Goal: Answer question/provide support: Answer question/provide support

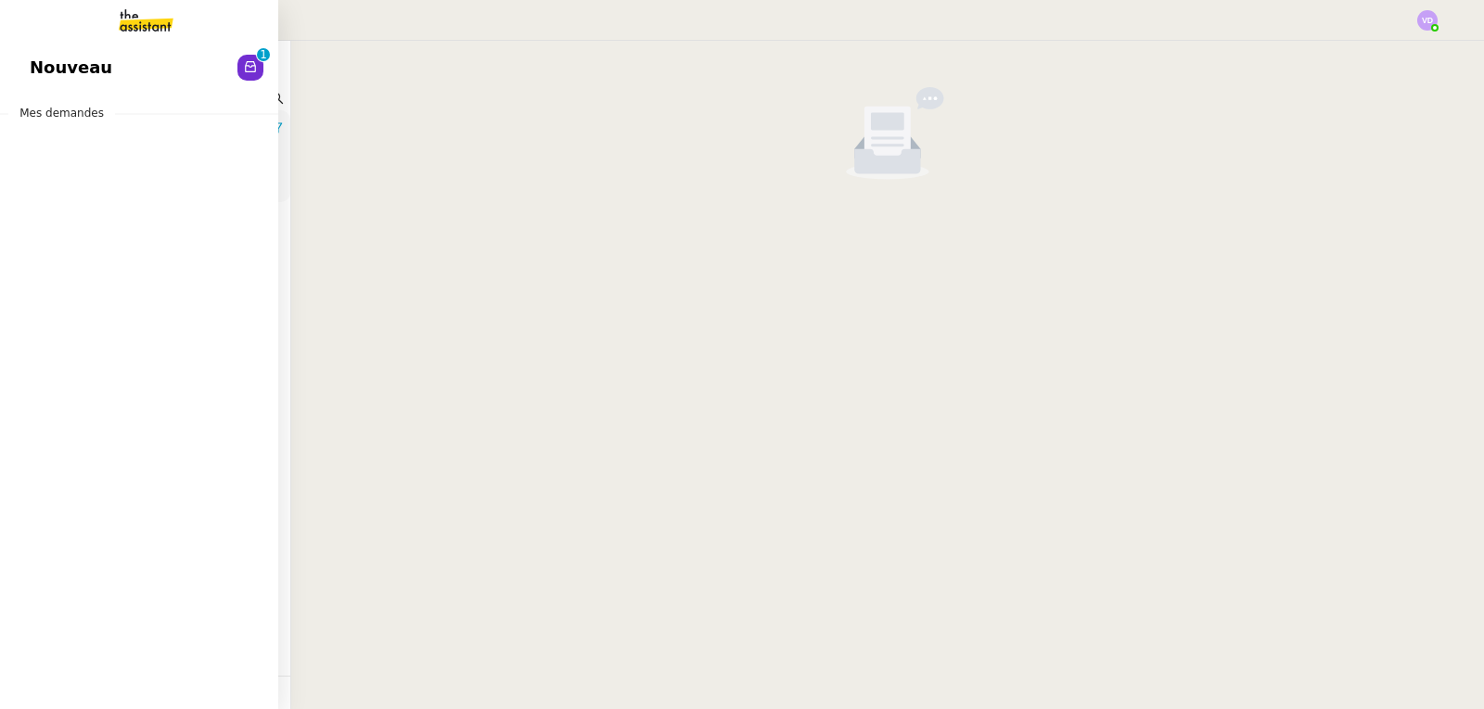
click at [46, 70] on span "Nouveau" at bounding box center [71, 68] width 83 height 28
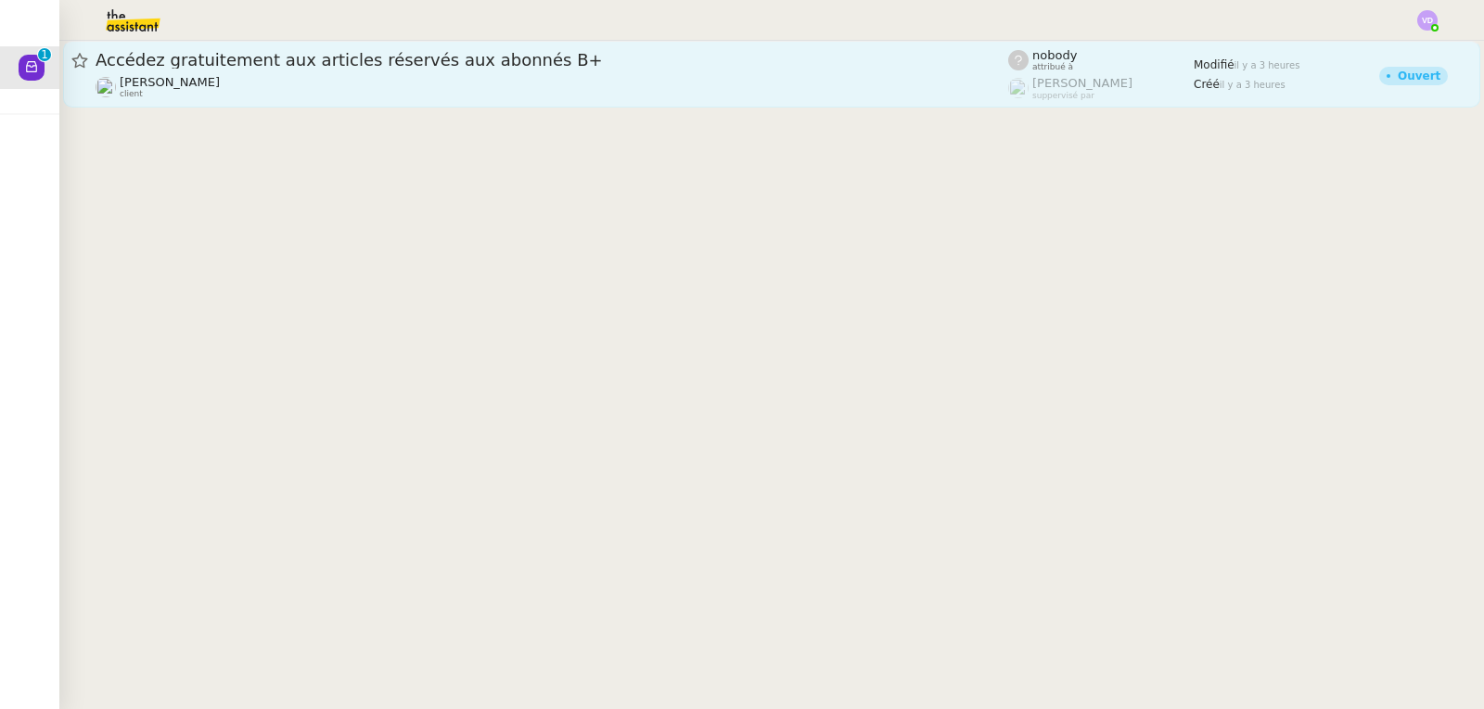
click at [409, 83] on div "[PERSON_NAME] client" at bounding box center [552, 87] width 913 height 24
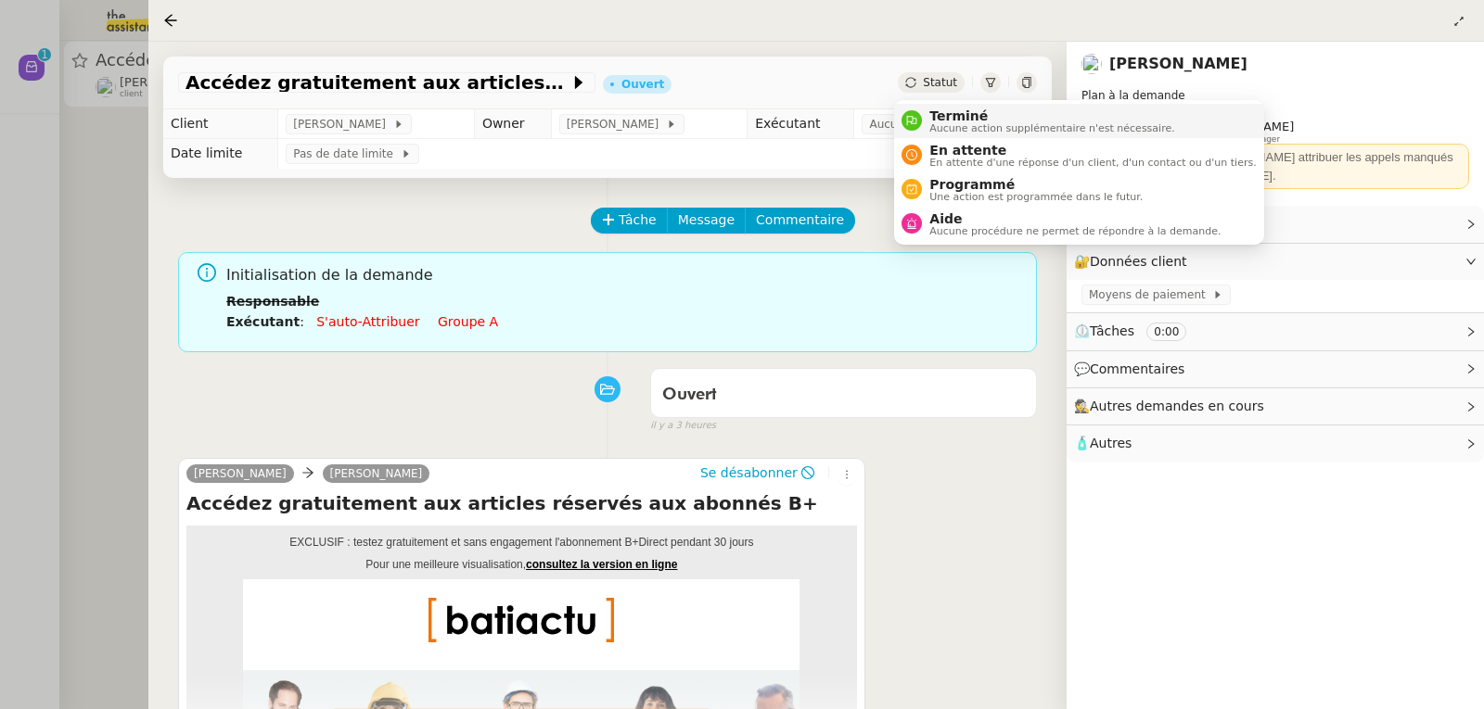
click at [939, 131] on span "Aucune action supplémentaire n'est nécessaire." at bounding box center [1051, 128] width 245 height 10
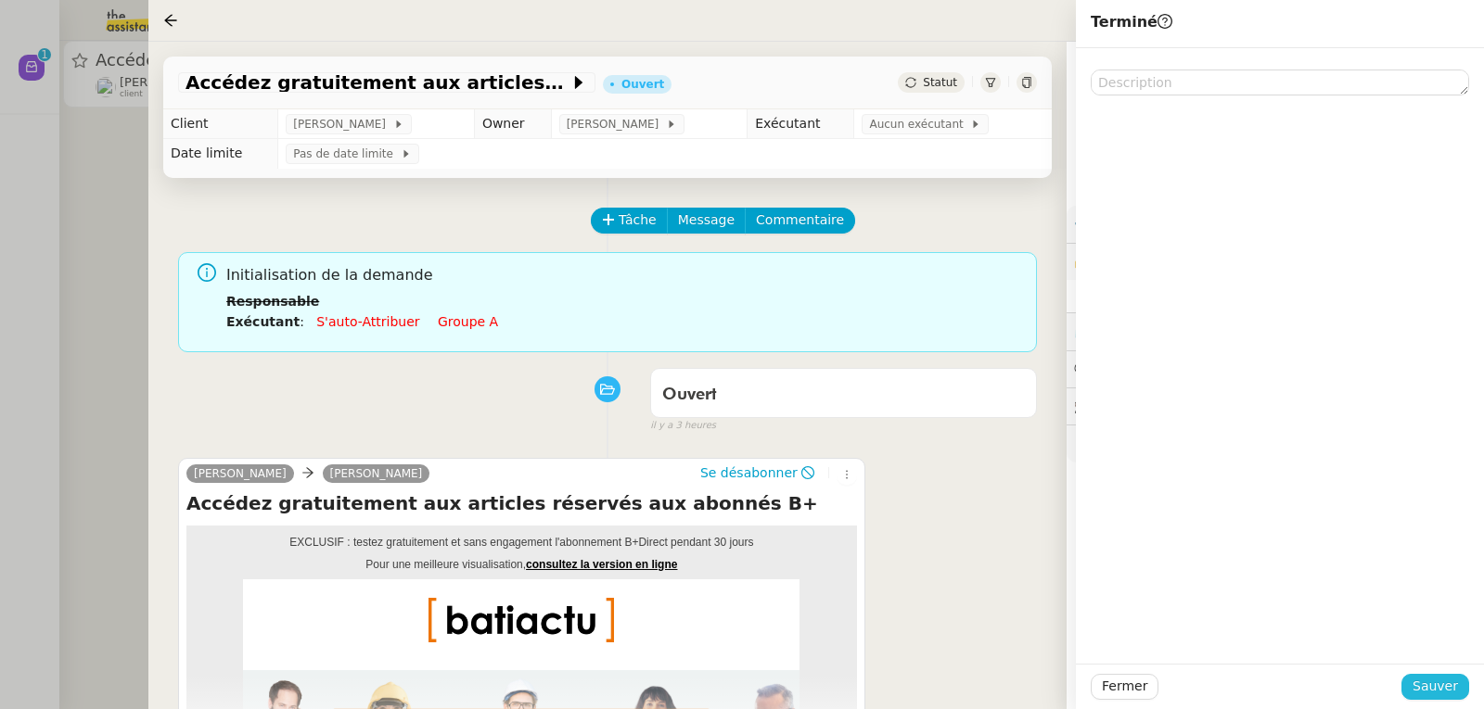
click at [1443, 692] on span "Sauver" at bounding box center [1434, 686] width 45 height 21
